Goal: Information Seeking & Learning: Learn about a topic

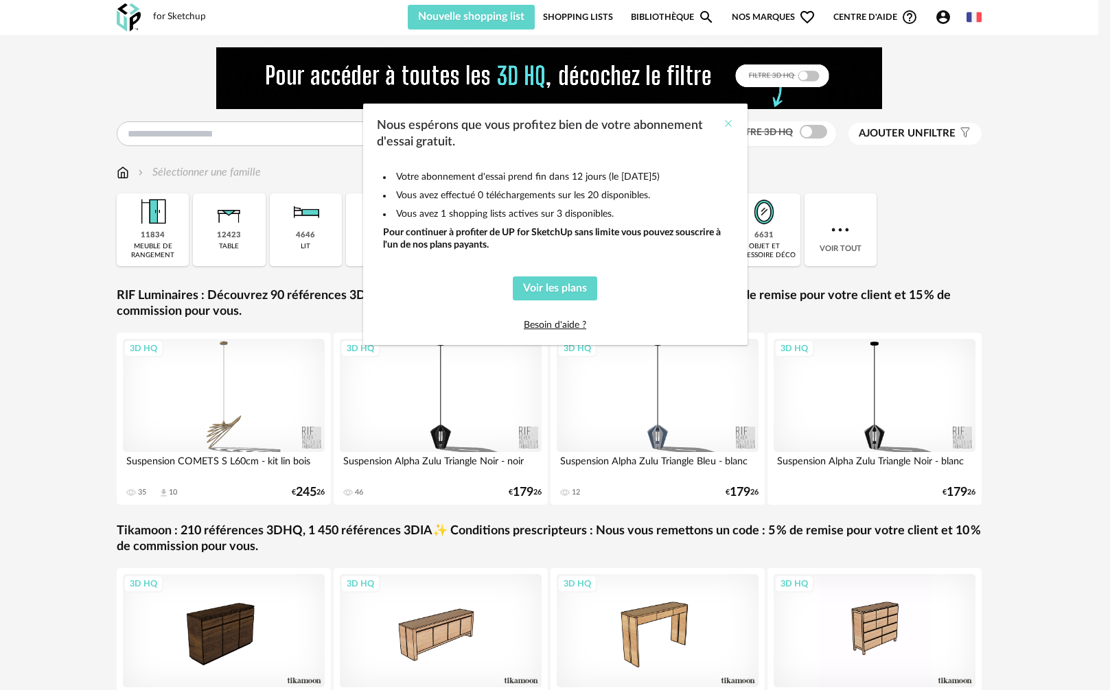
click at [732, 119] on icon "Close" at bounding box center [728, 123] width 11 height 11
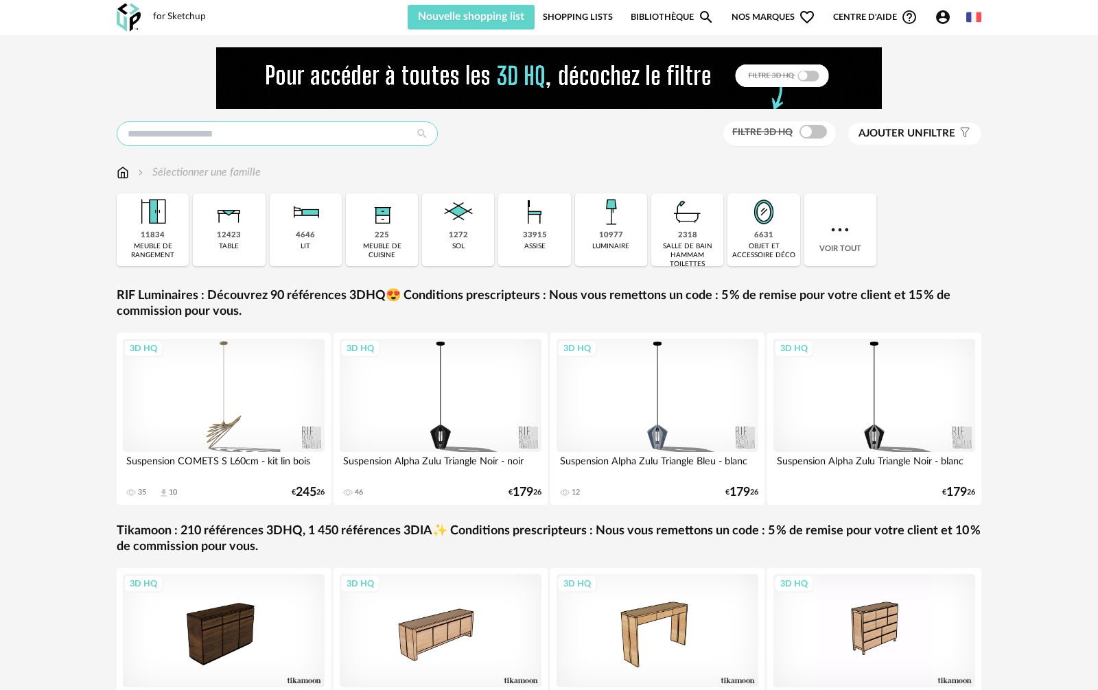
click at [367, 142] on input "text" at bounding box center [277, 133] width 321 height 25
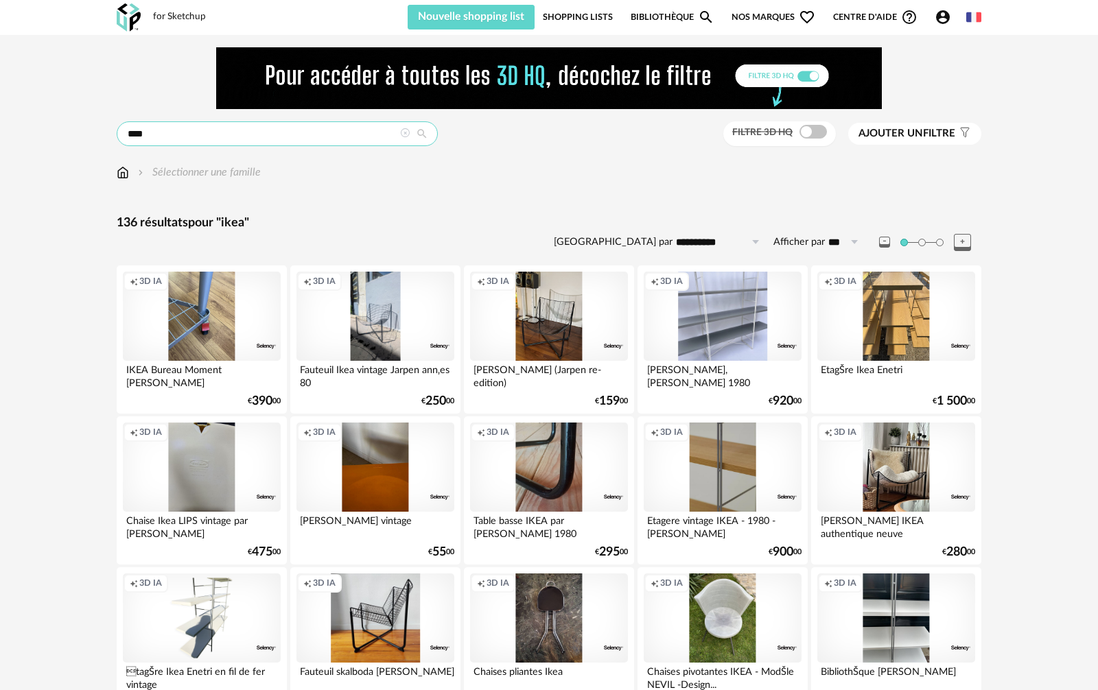
drag, startPoint x: 172, startPoint y: 139, endPoint x: 75, endPoint y: 135, distance: 97.5
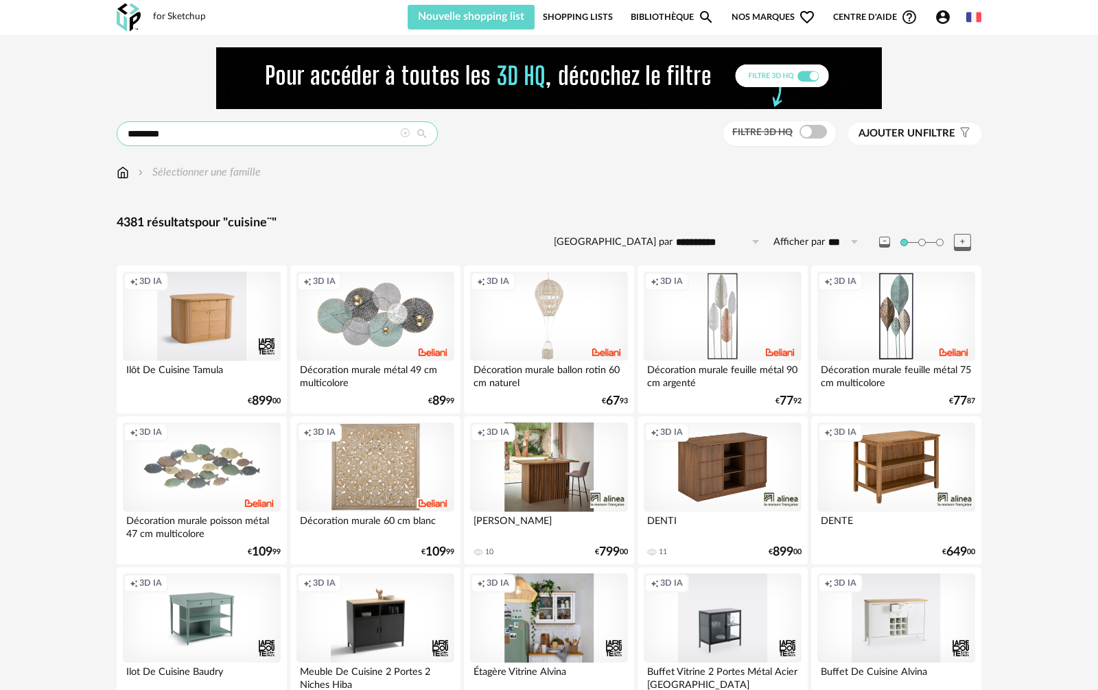
drag, startPoint x: 163, startPoint y: 134, endPoint x: 82, endPoint y: 138, distance: 81.1
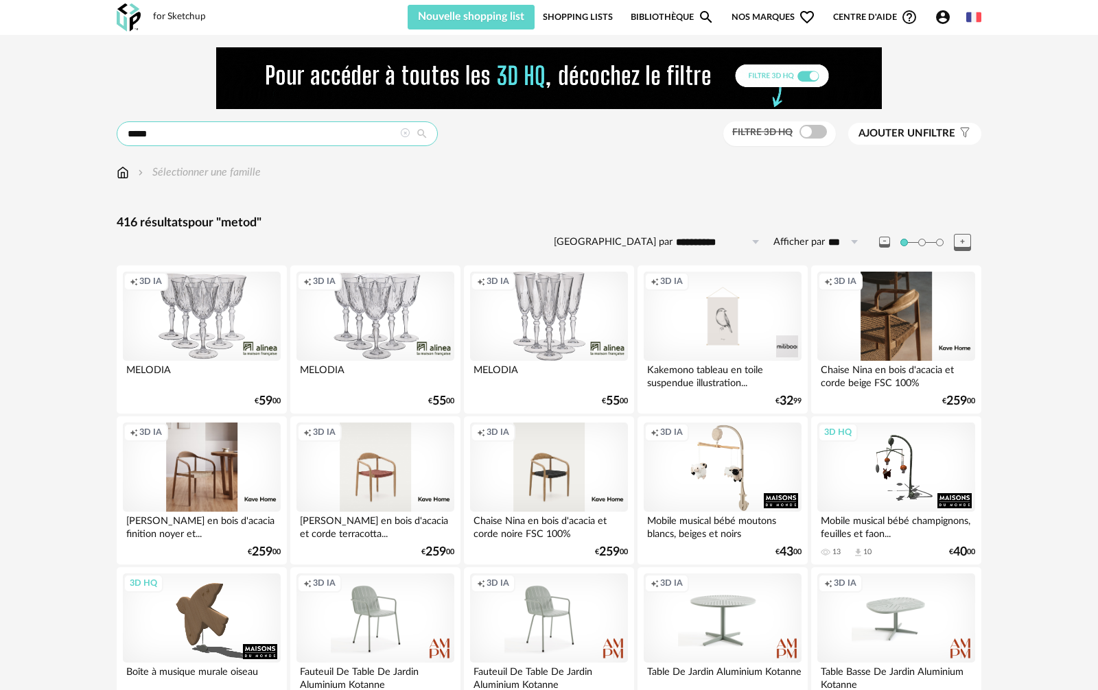
drag, startPoint x: 77, startPoint y: 132, endPoint x: 64, endPoint y: 132, distance: 13.1
type input "**********"
